Goal: Task Accomplishment & Management: Use online tool/utility

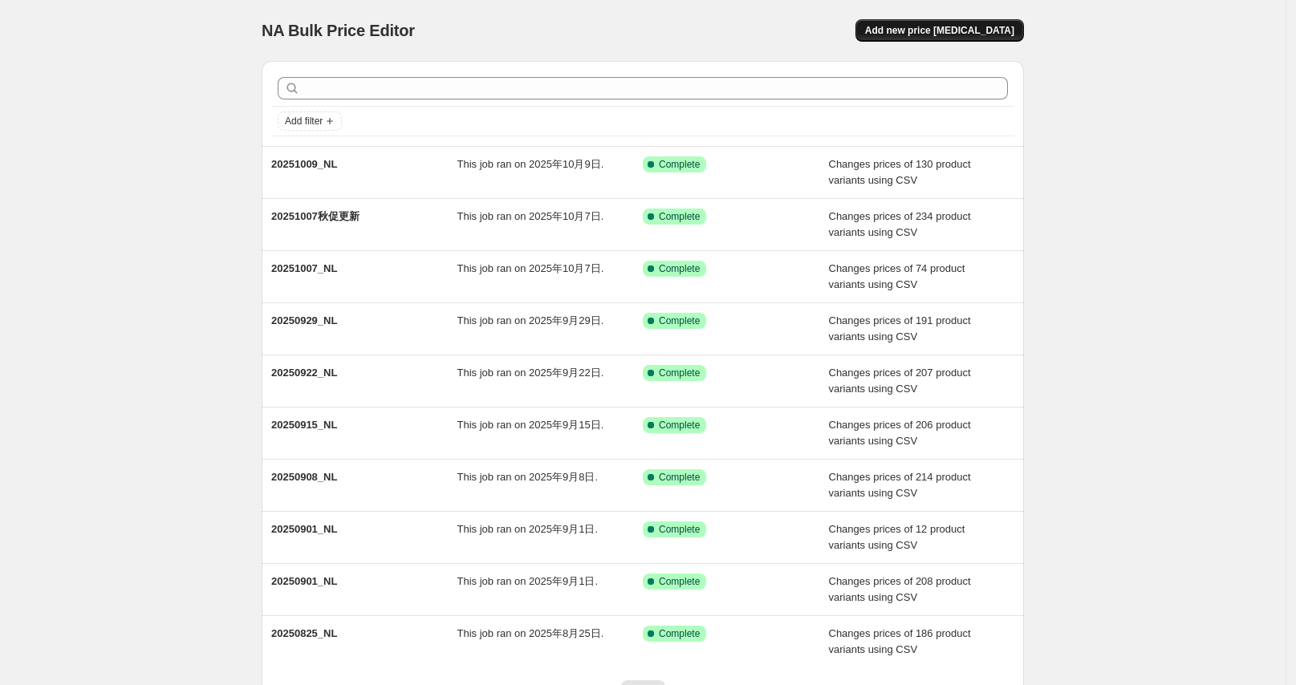
click at [930, 38] on button "Add new price [MEDICAL_DATA]" at bounding box center [939, 30] width 168 height 22
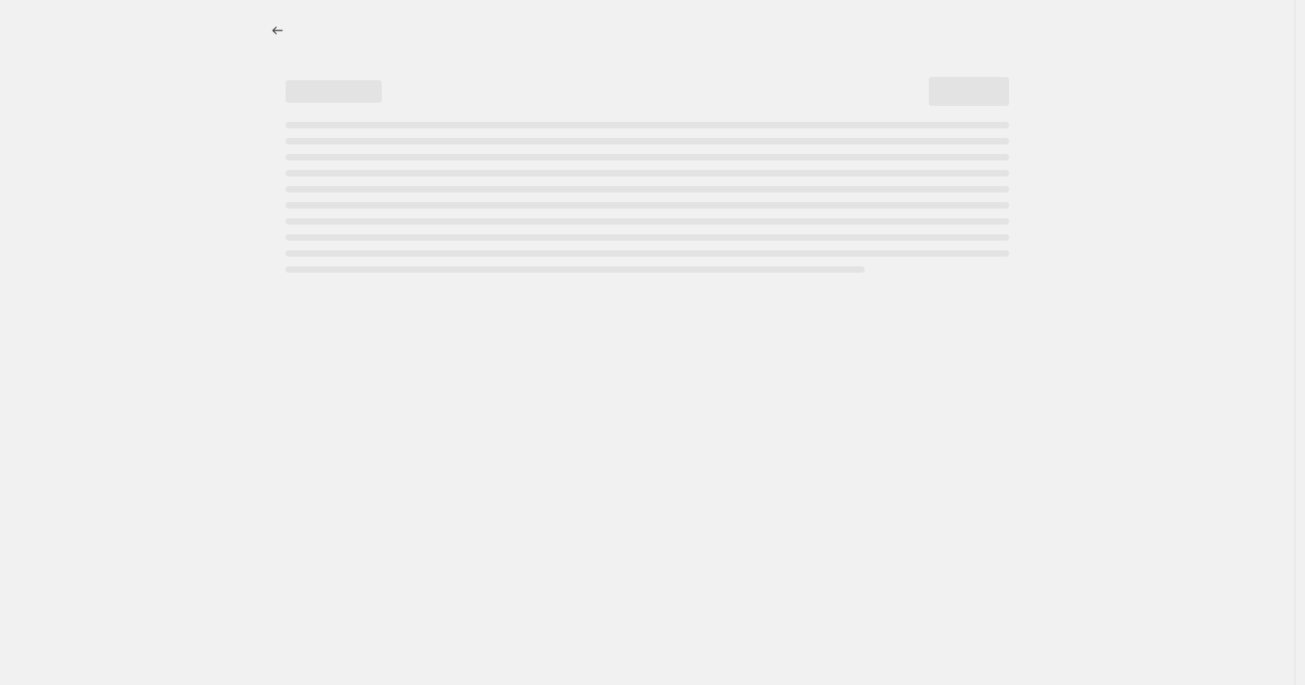
select select "percentage"
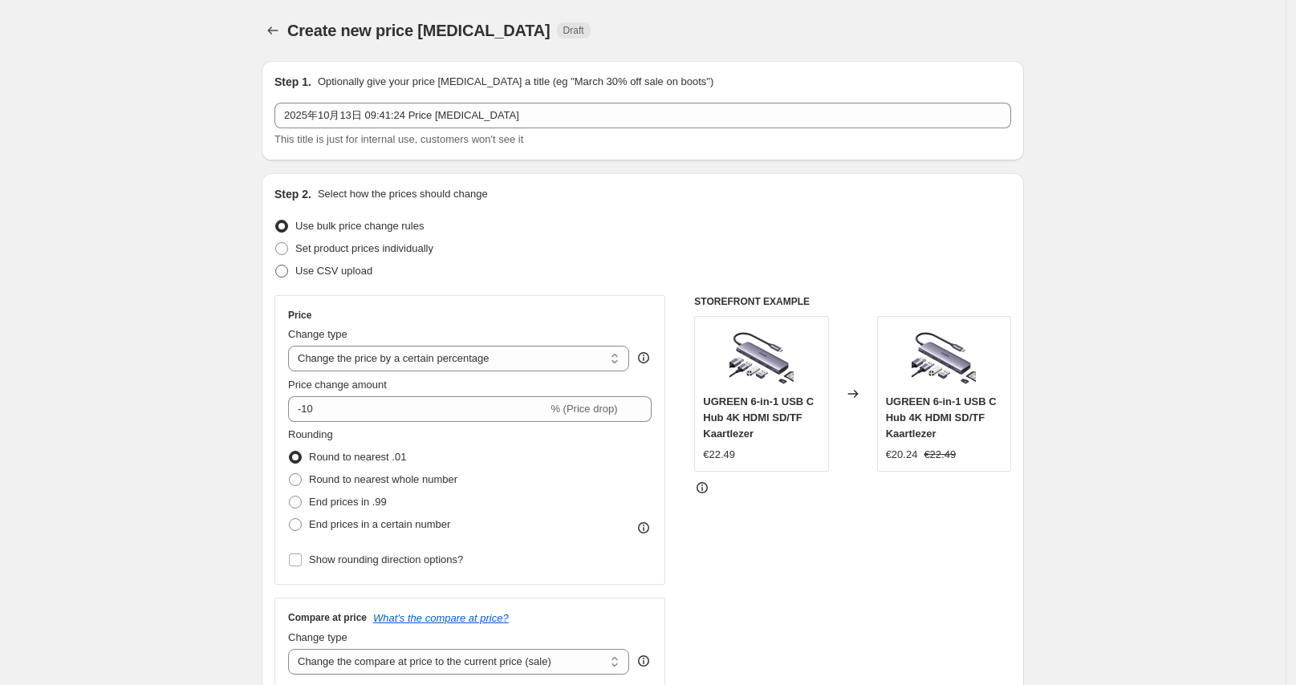
click at [334, 269] on span "Use CSV upload" at bounding box center [333, 271] width 77 height 12
click at [276, 266] on input "Use CSV upload" at bounding box center [275, 265] width 1 height 1
radio input "true"
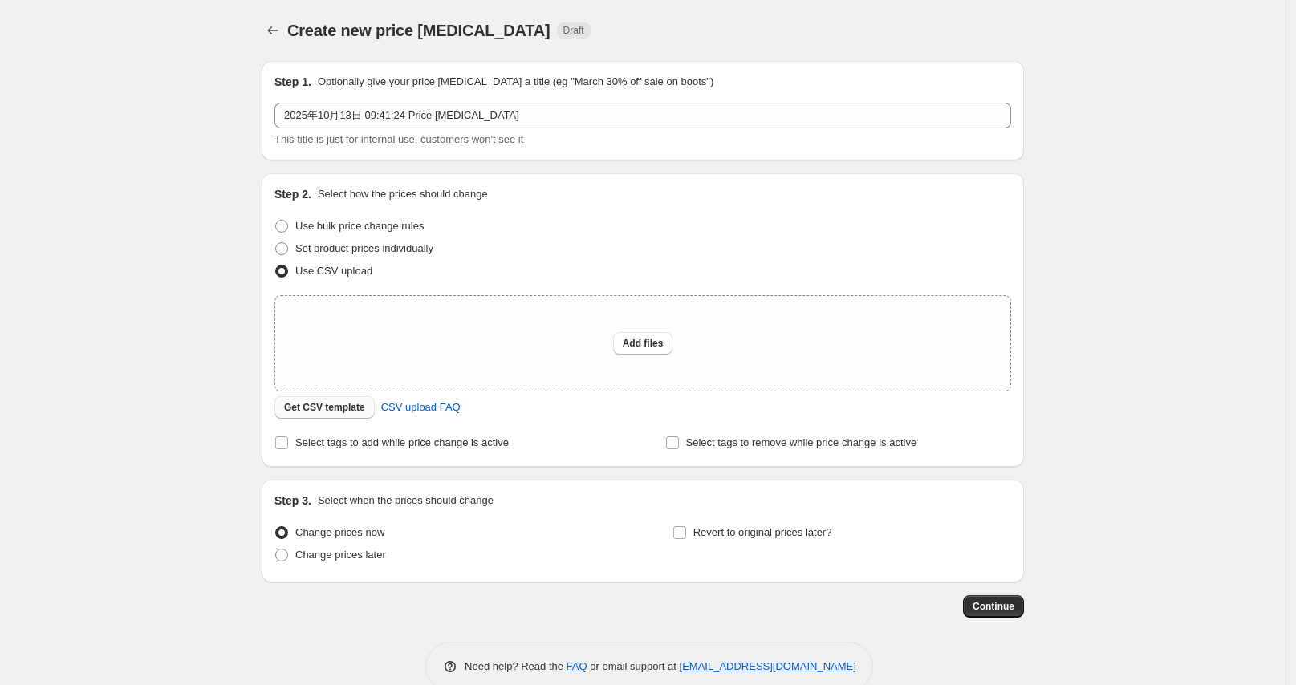
click at [332, 408] on span "Get CSV template" at bounding box center [324, 407] width 81 height 13
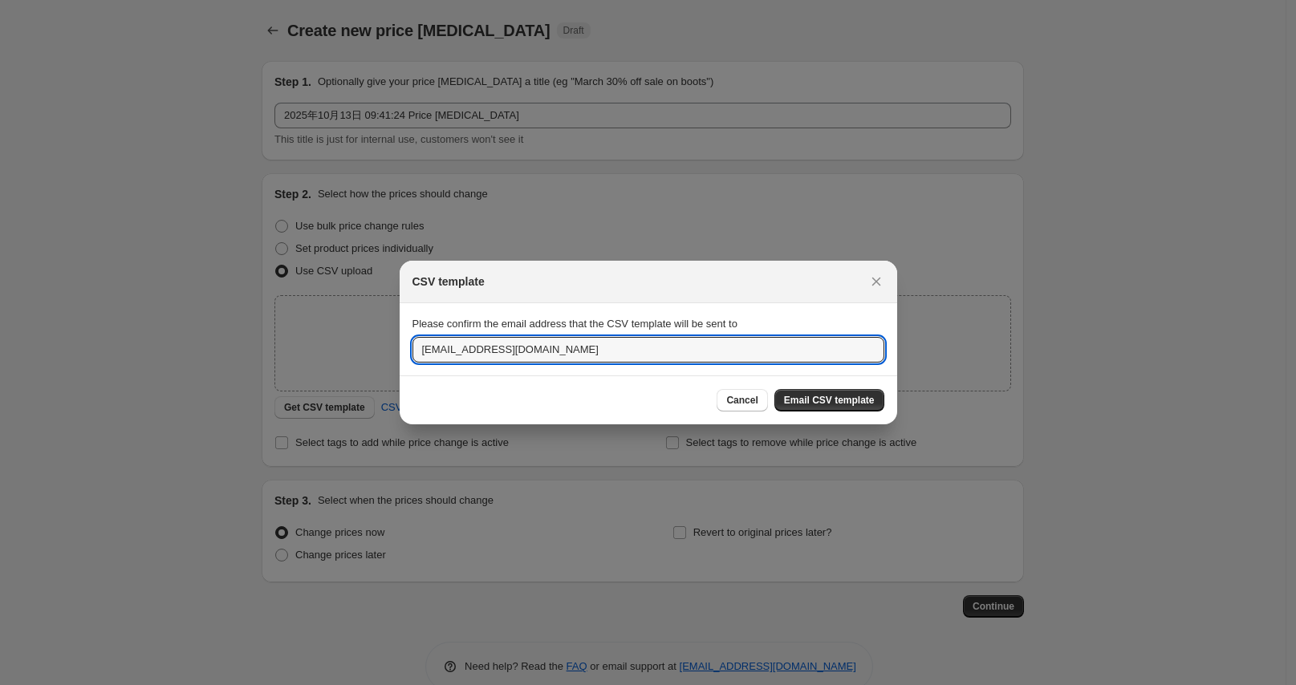
drag, startPoint x: 452, startPoint y: 354, endPoint x: 377, endPoint y: 355, distance: 75.4
type input "[EMAIL_ADDRESS][DOMAIN_NAME]"
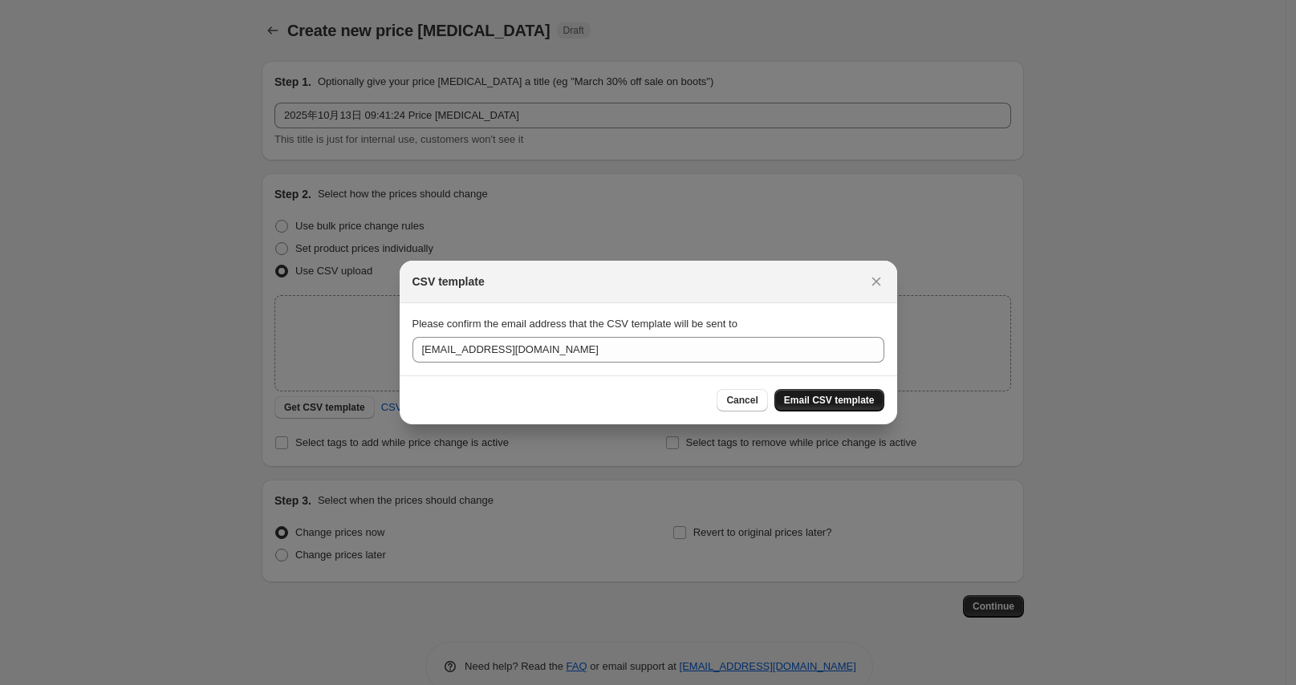
click at [809, 396] on span "Email CSV template" at bounding box center [829, 400] width 91 height 13
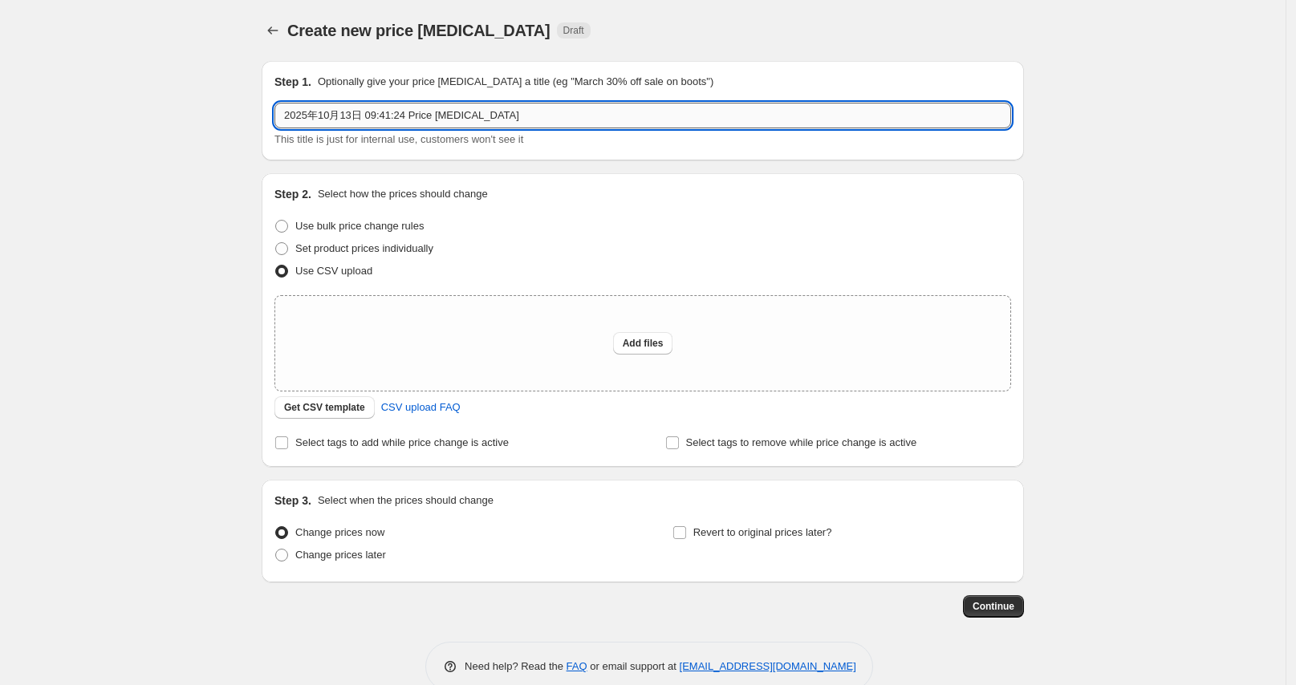
click at [515, 121] on input "2025年10月13日 09:41:24 Price [MEDICAL_DATA]" at bounding box center [642, 116] width 736 height 26
type input "2"
type input "20251013_NL"
click at [632, 341] on span "Add files" at bounding box center [643, 343] width 41 height 13
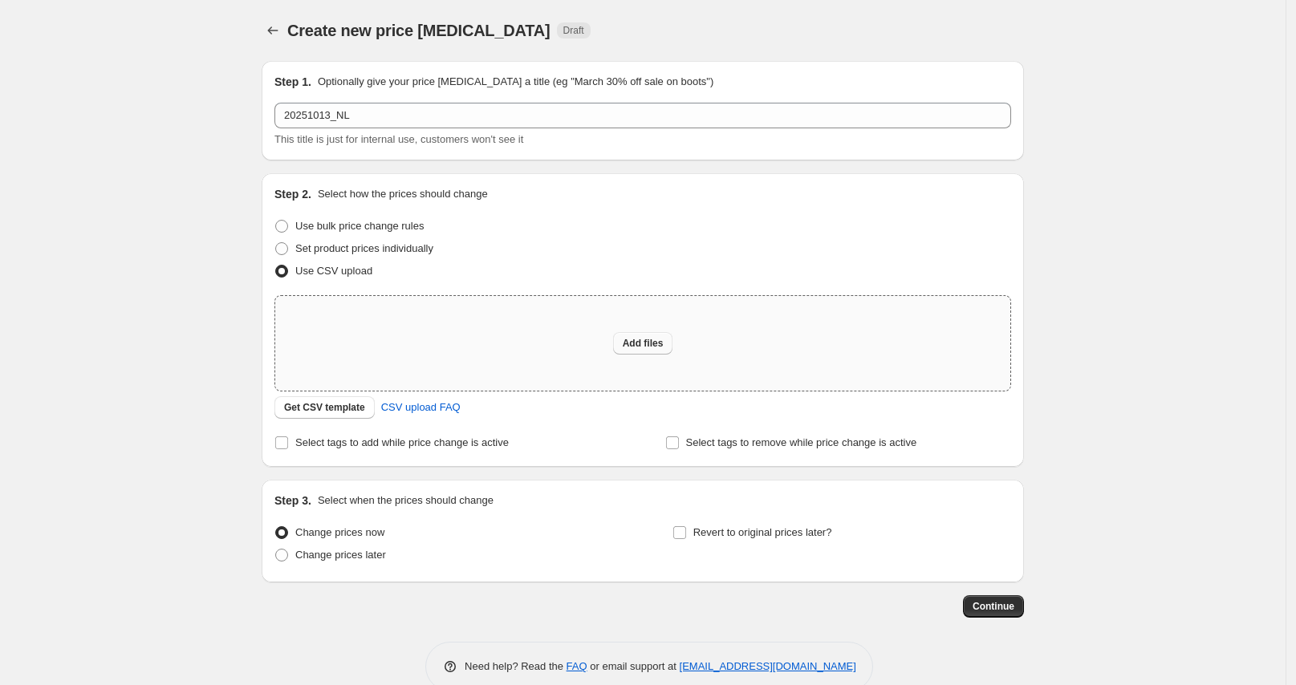
type input "C:\fakepath\20251013_NL.csv"
